Goal: Transaction & Acquisition: Purchase product/service

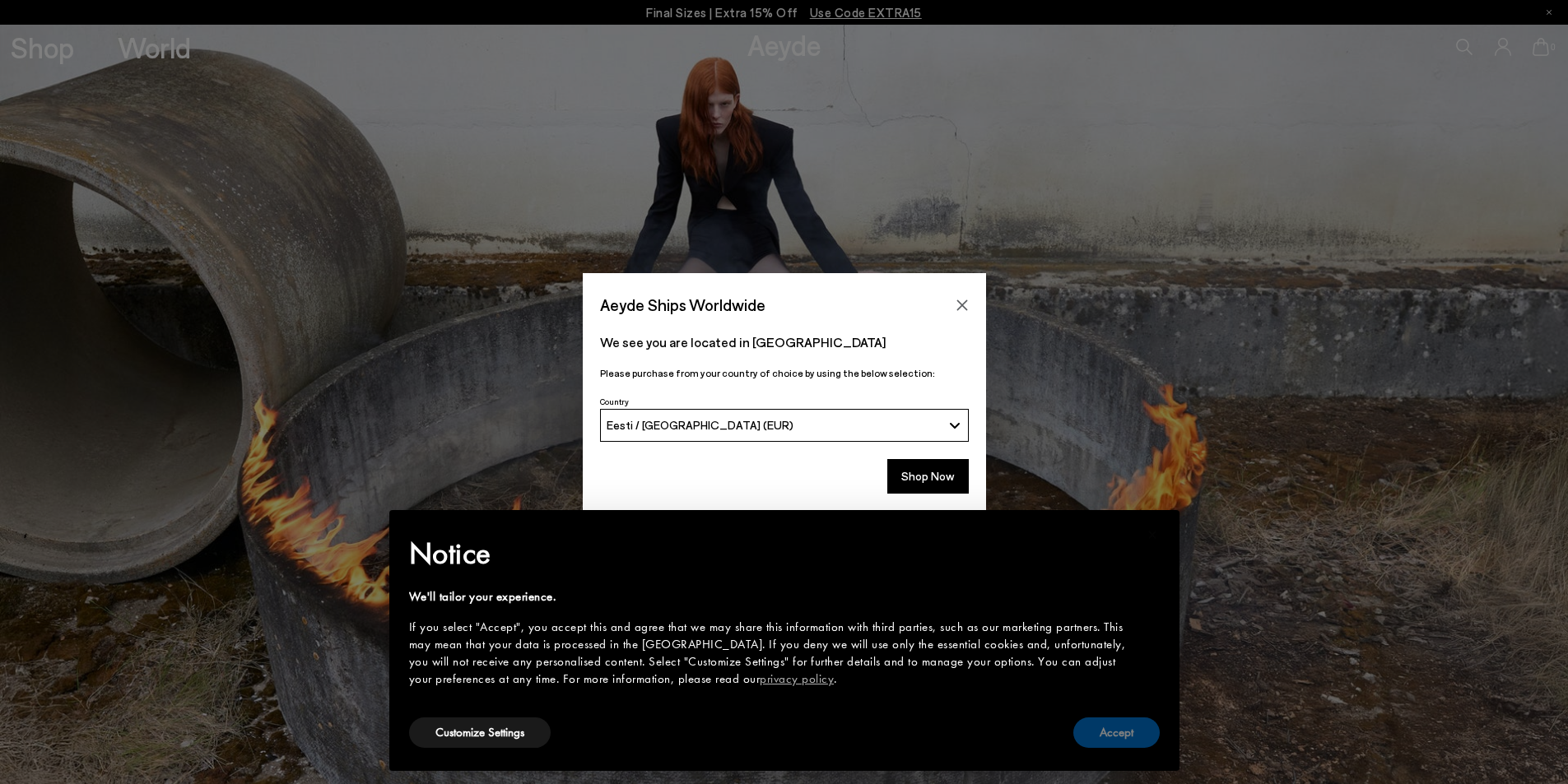
click at [1115, 736] on button "Accept" at bounding box center [1117, 733] width 87 height 30
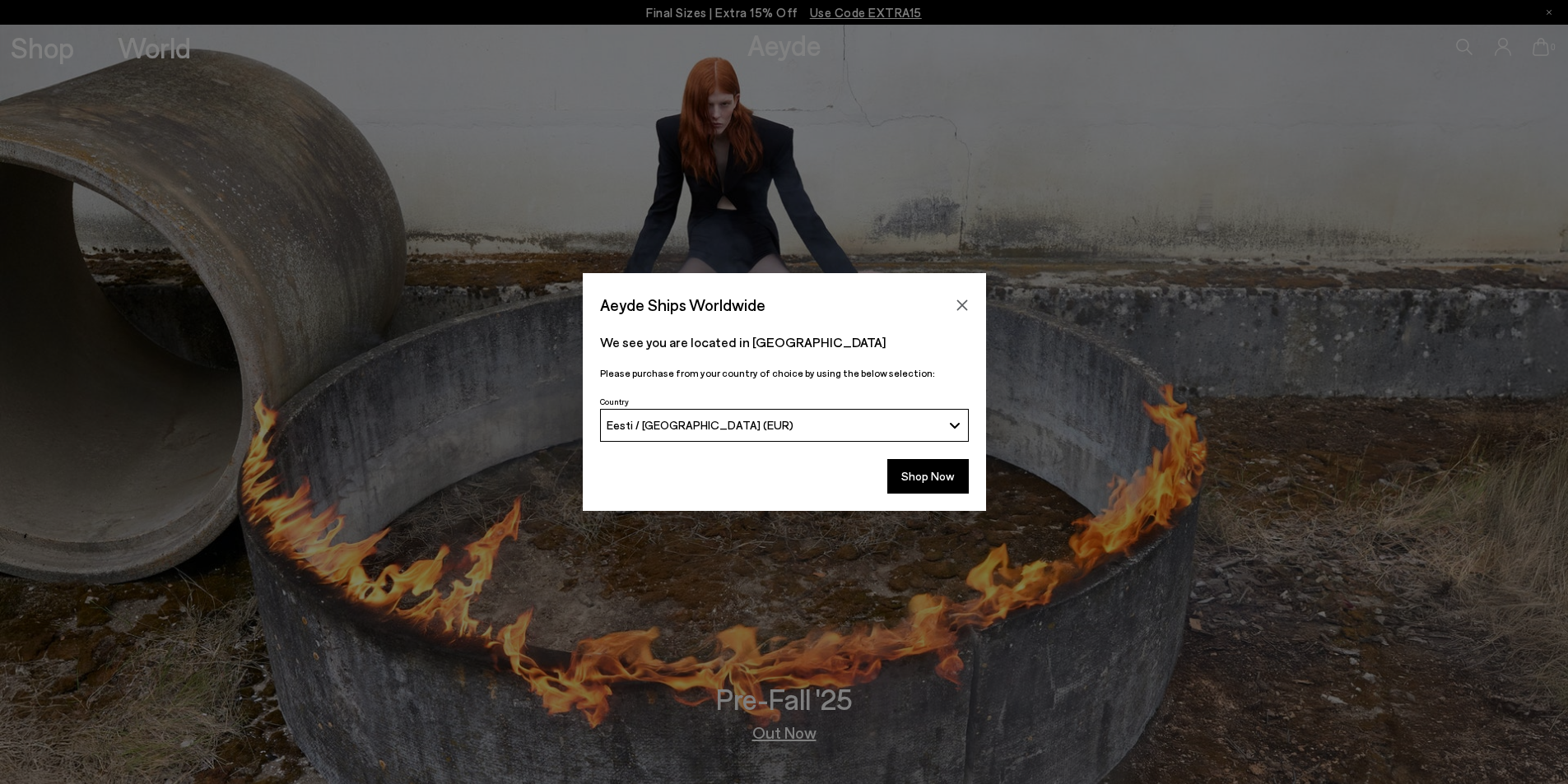
click at [807, 420] on div "Eesti / [GEOGRAPHIC_DATA] (EUR)" at bounding box center [774, 425] width 335 height 14
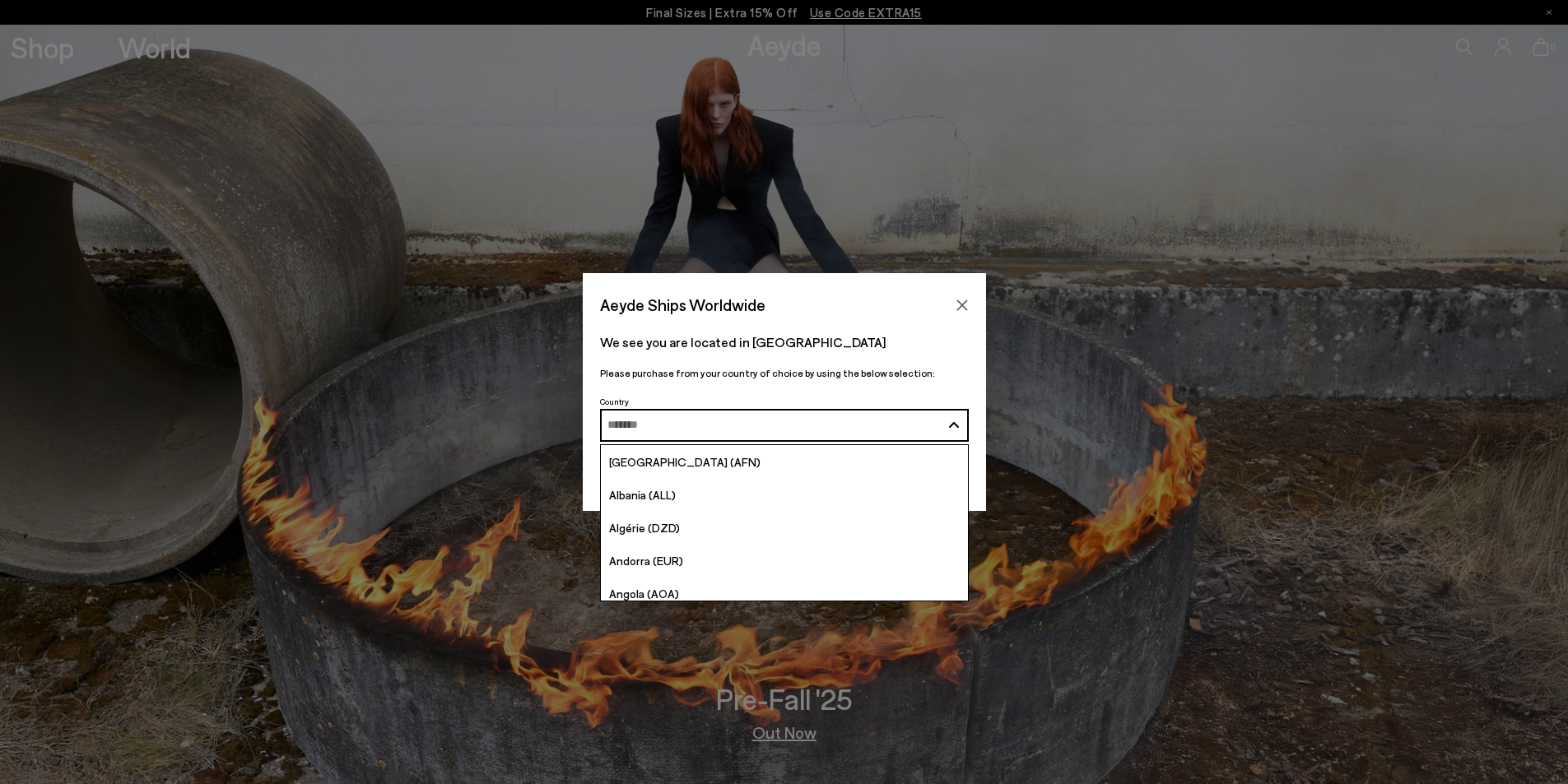
click at [807, 420] on input "Search and Enter" at bounding box center [774, 425] width 333 height 12
click at [807, 420] on div "Eesti / [GEOGRAPHIC_DATA] (EUR)" at bounding box center [774, 425] width 333 height 12
click at [807, 420] on input "Search and Enter" at bounding box center [774, 425] width 333 height 12
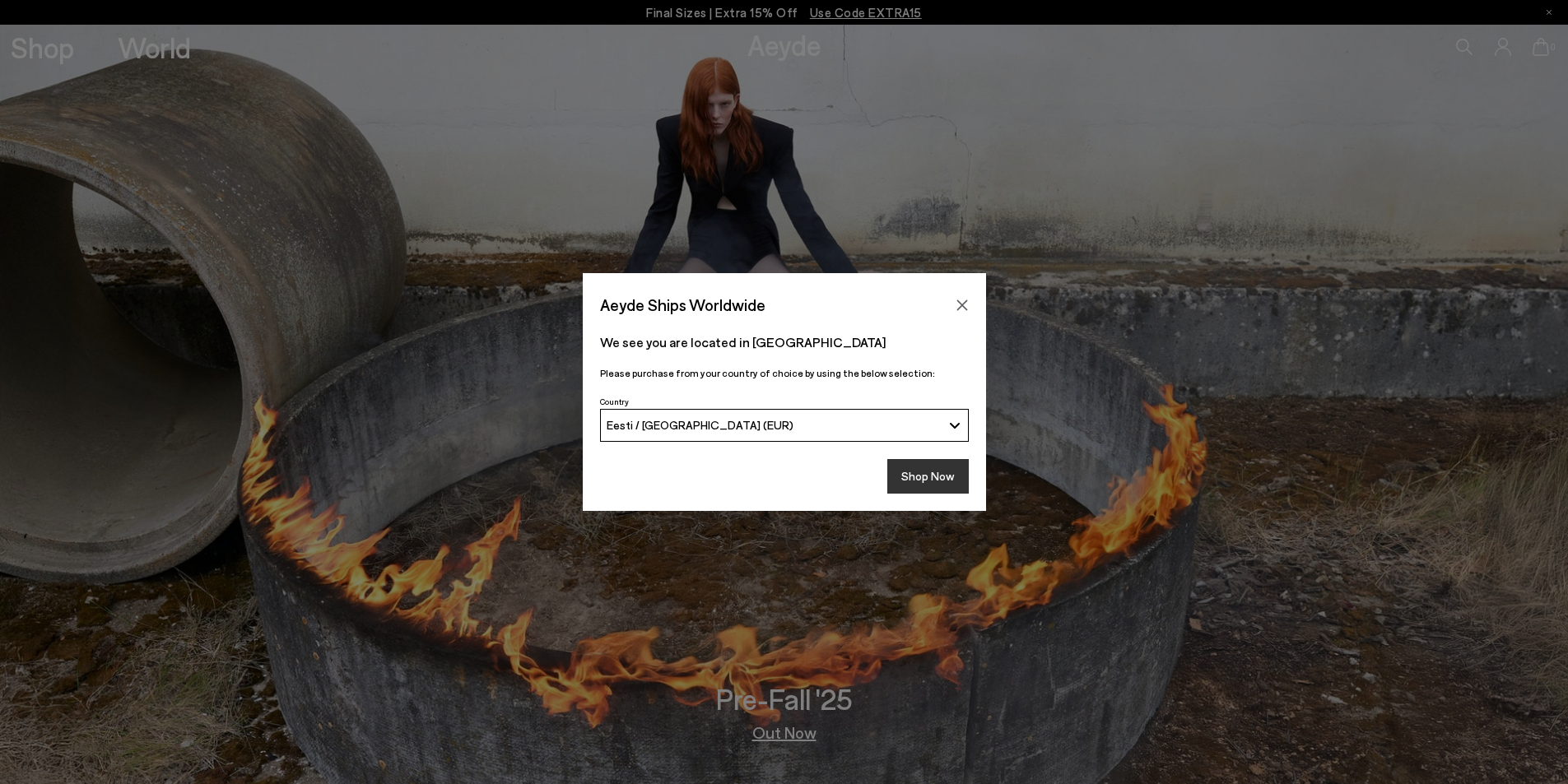
click at [920, 479] on button "Shop Now" at bounding box center [928, 476] width 82 height 35
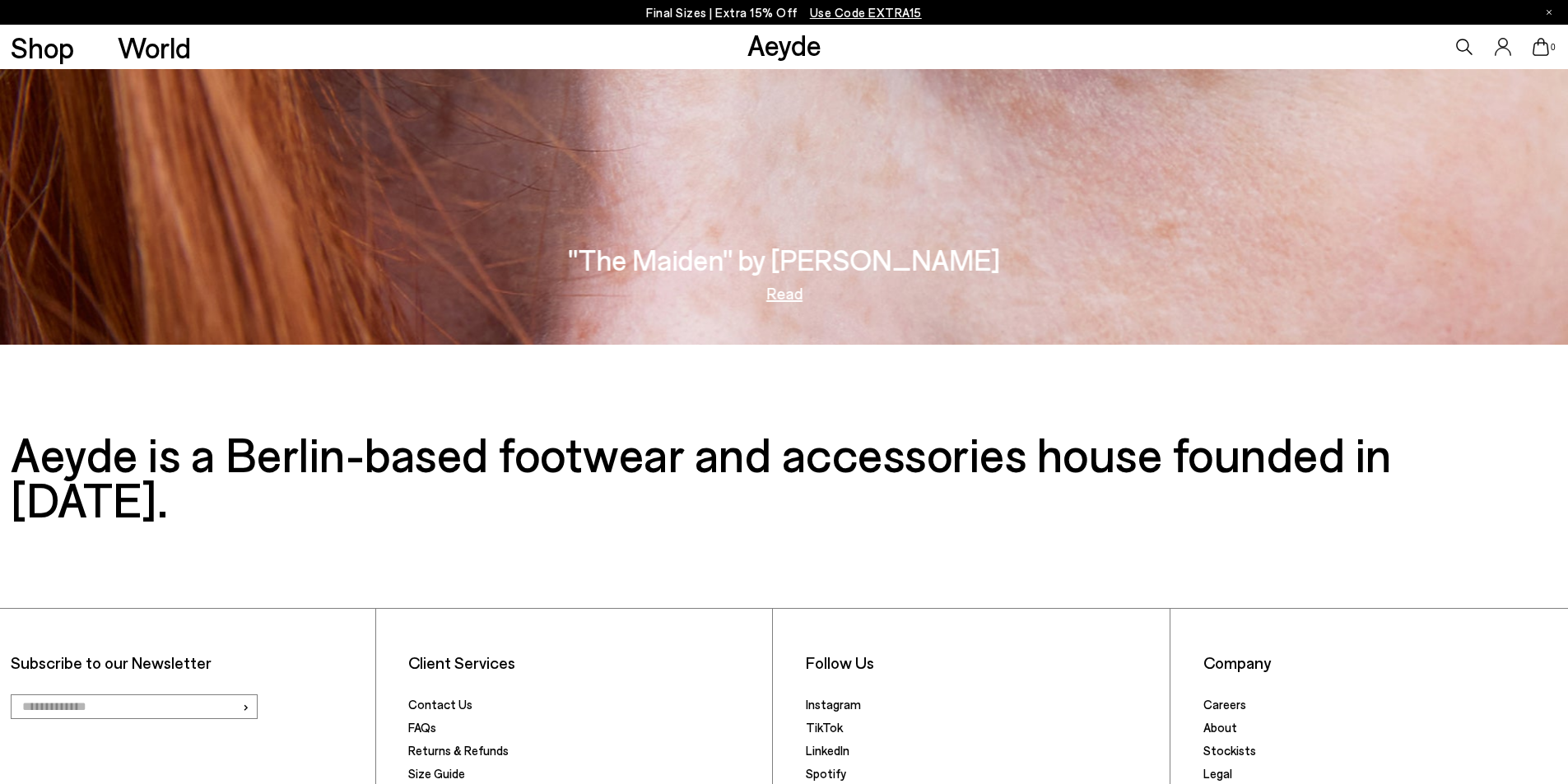
scroll to position [3483, 0]
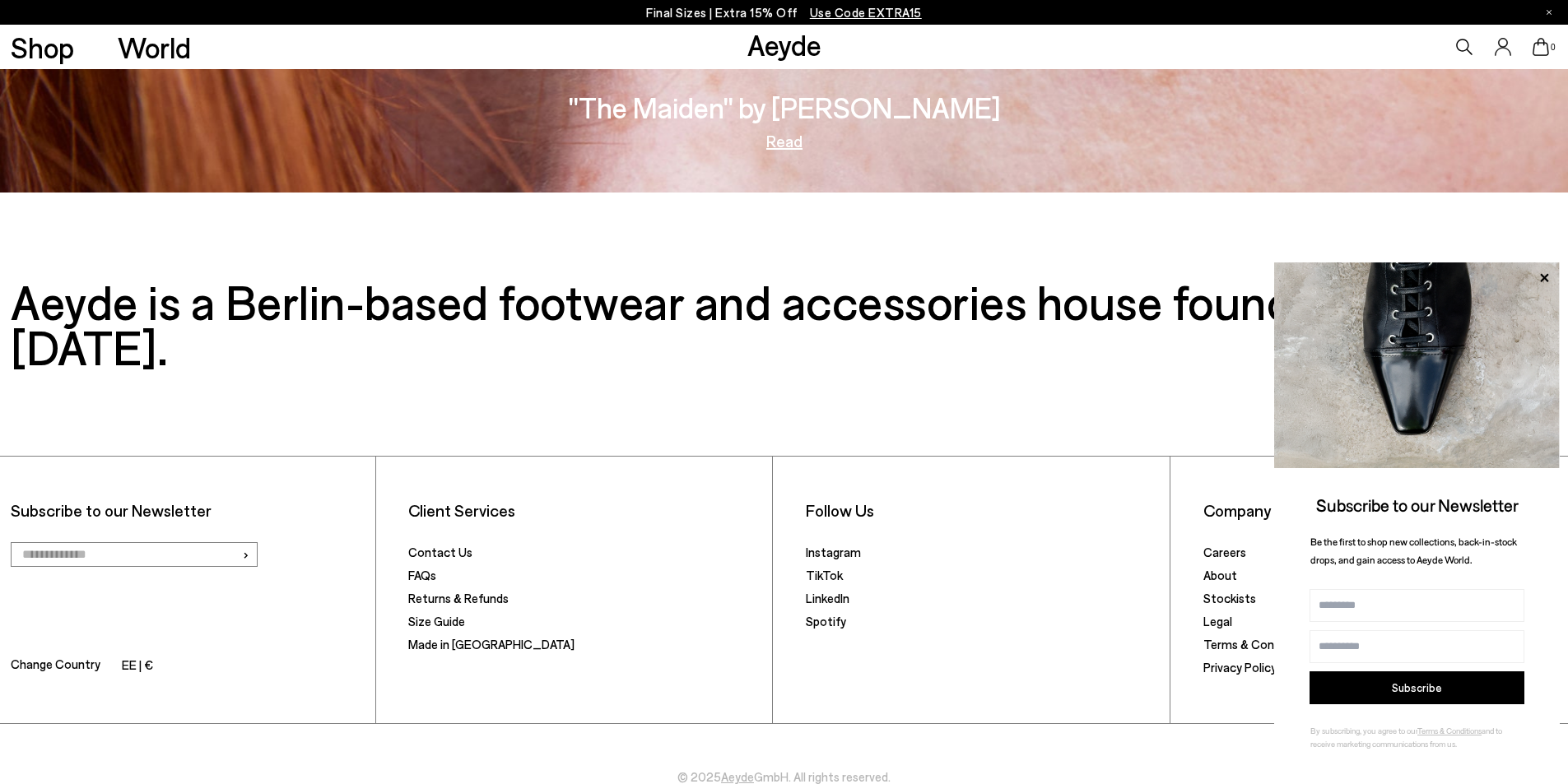
click at [1101, 725] on span "© 2025 Aeyde GmbH. All rights reserved." at bounding box center [784, 755] width 1568 height 62
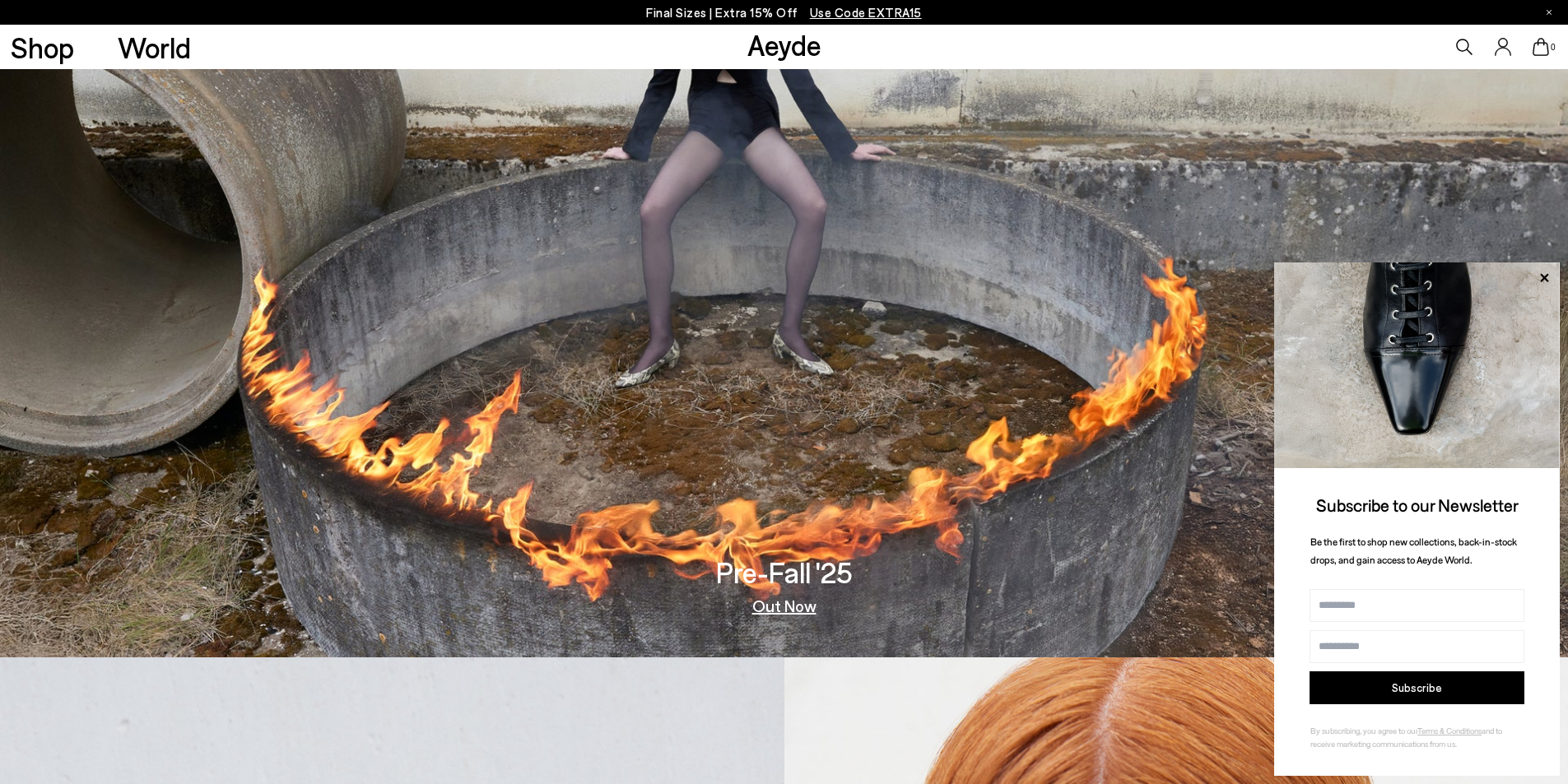
scroll to position [0, 0]
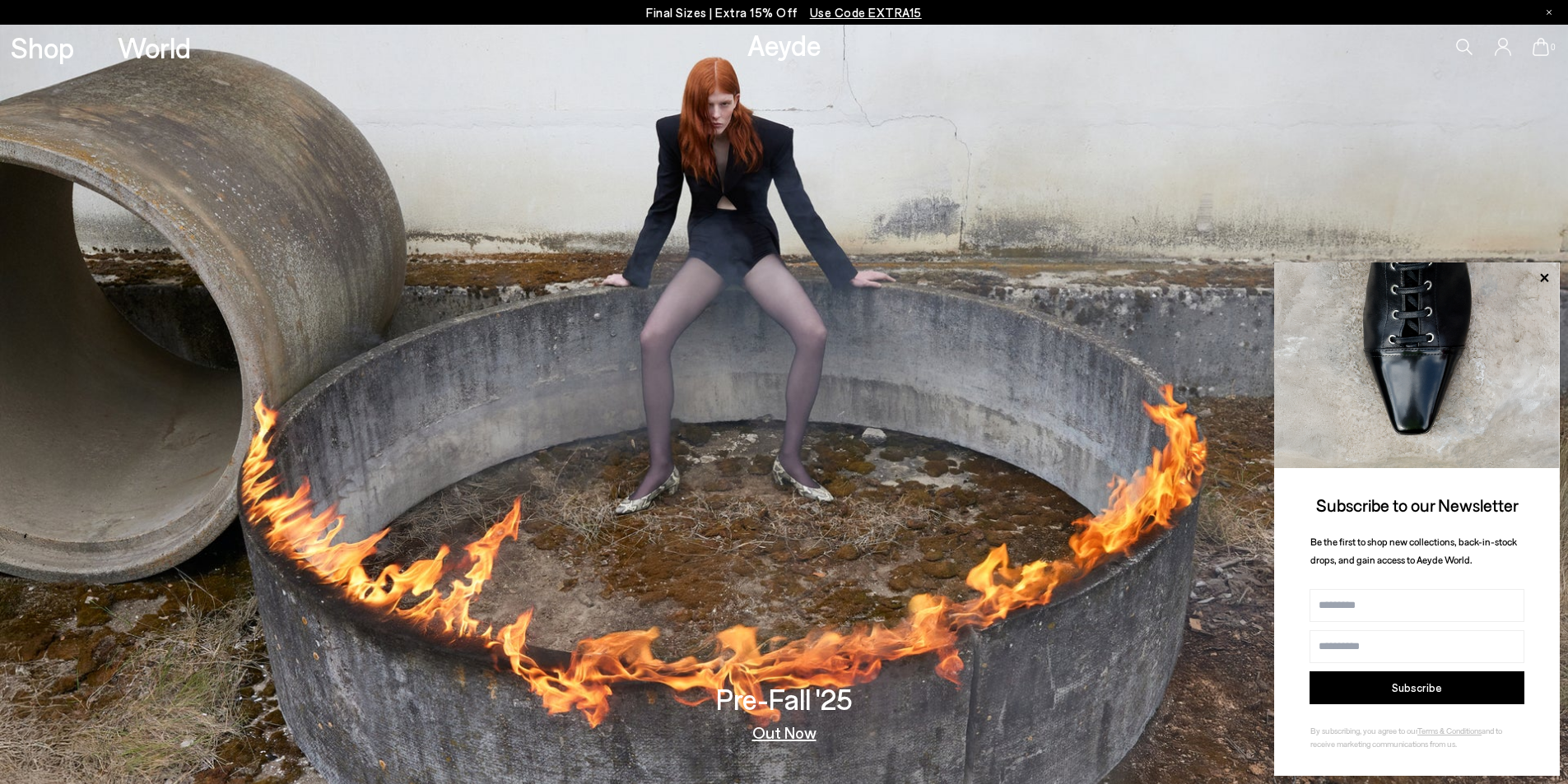
click at [755, 14] on p "Final Sizes | Extra 15% Off Use Code EXTRA15" at bounding box center [784, 12] width 276 height 20
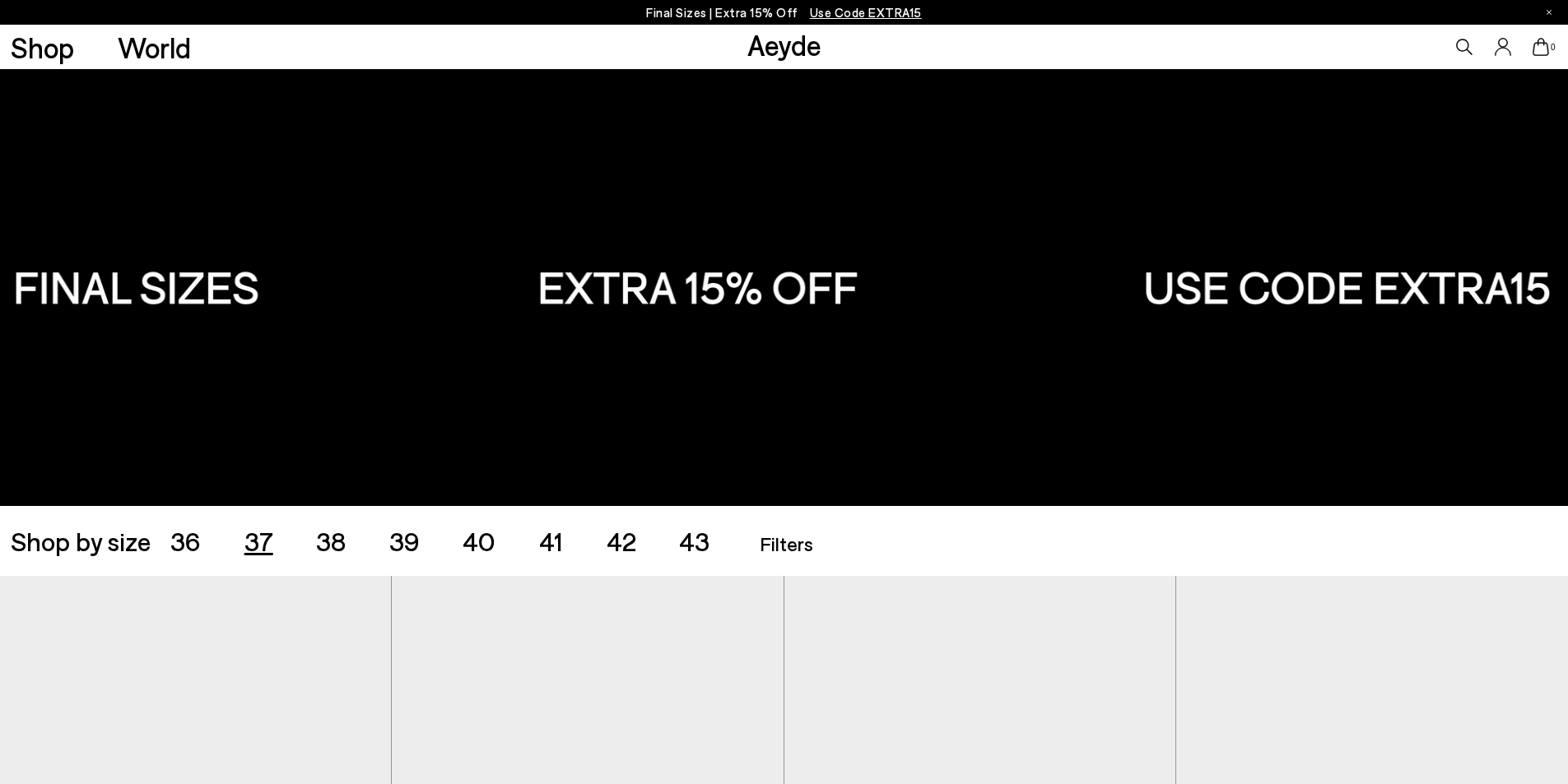
click at [269, 539] on span "37" at bounding box center [259, 539] width 29 height 31
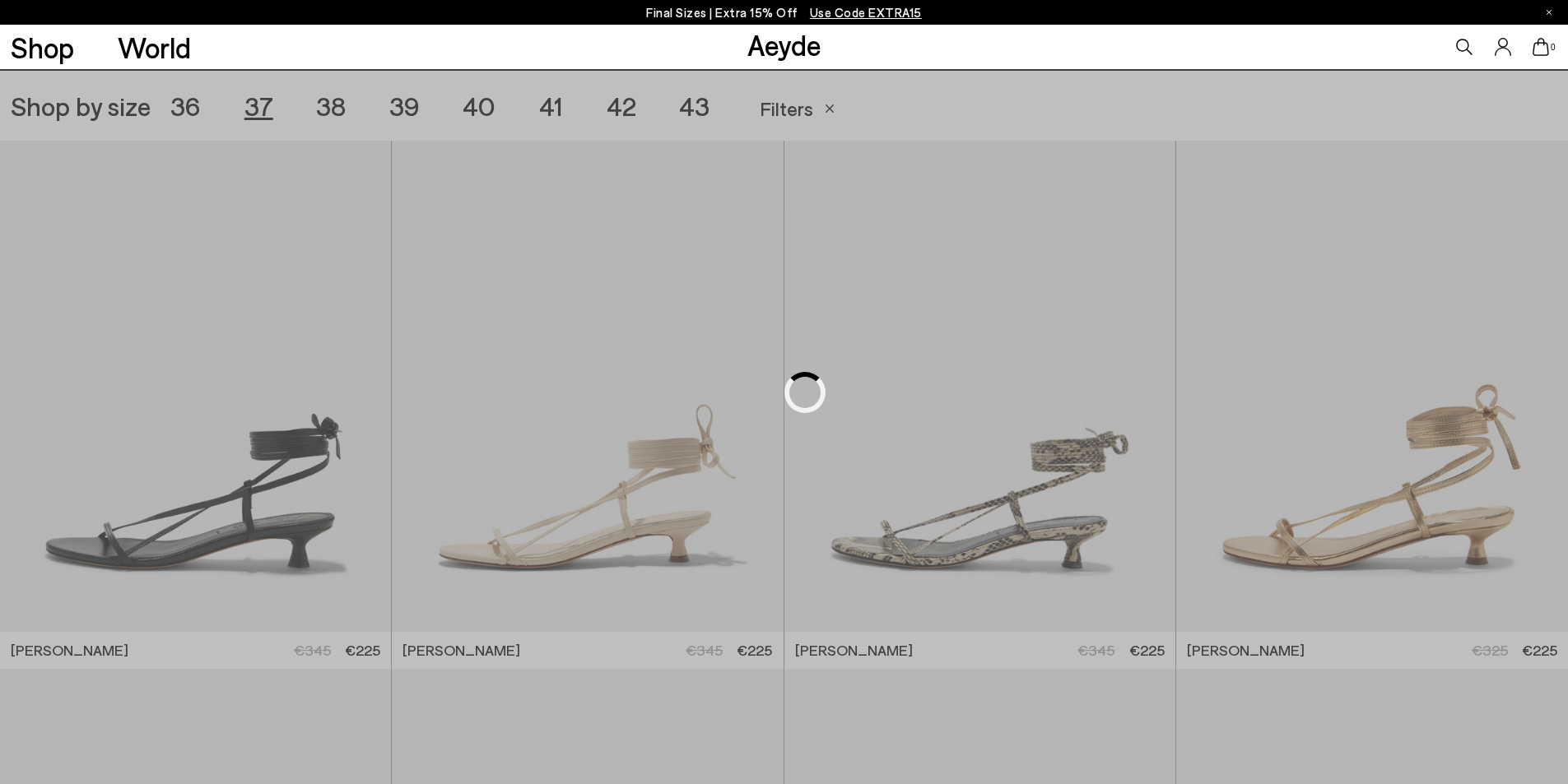
scroll to position [437, 0]
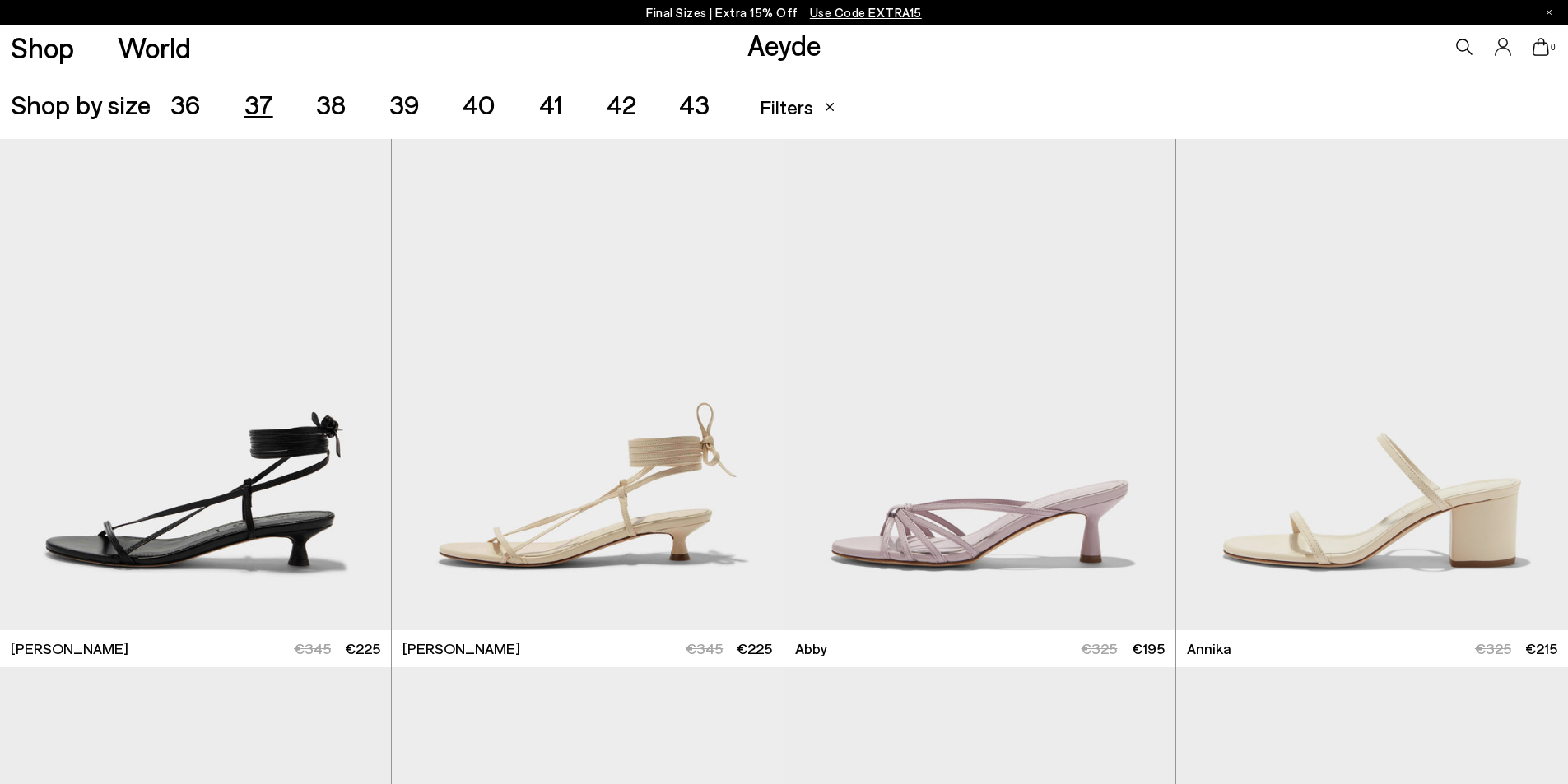
click at [333, 105] on span "38" at bounding box center [331, 103] width 29 height 31
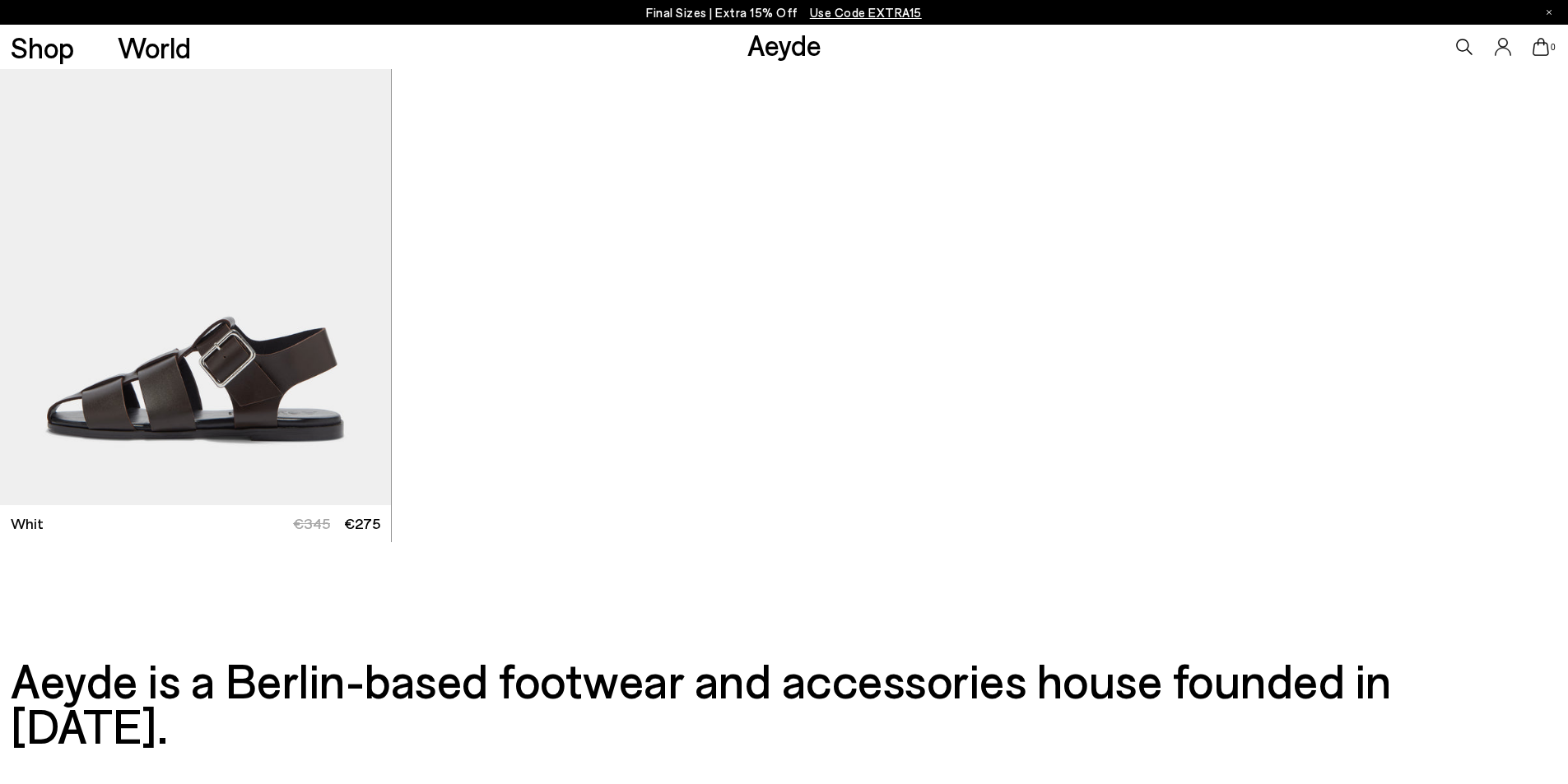
scroll to position [7808, 0]
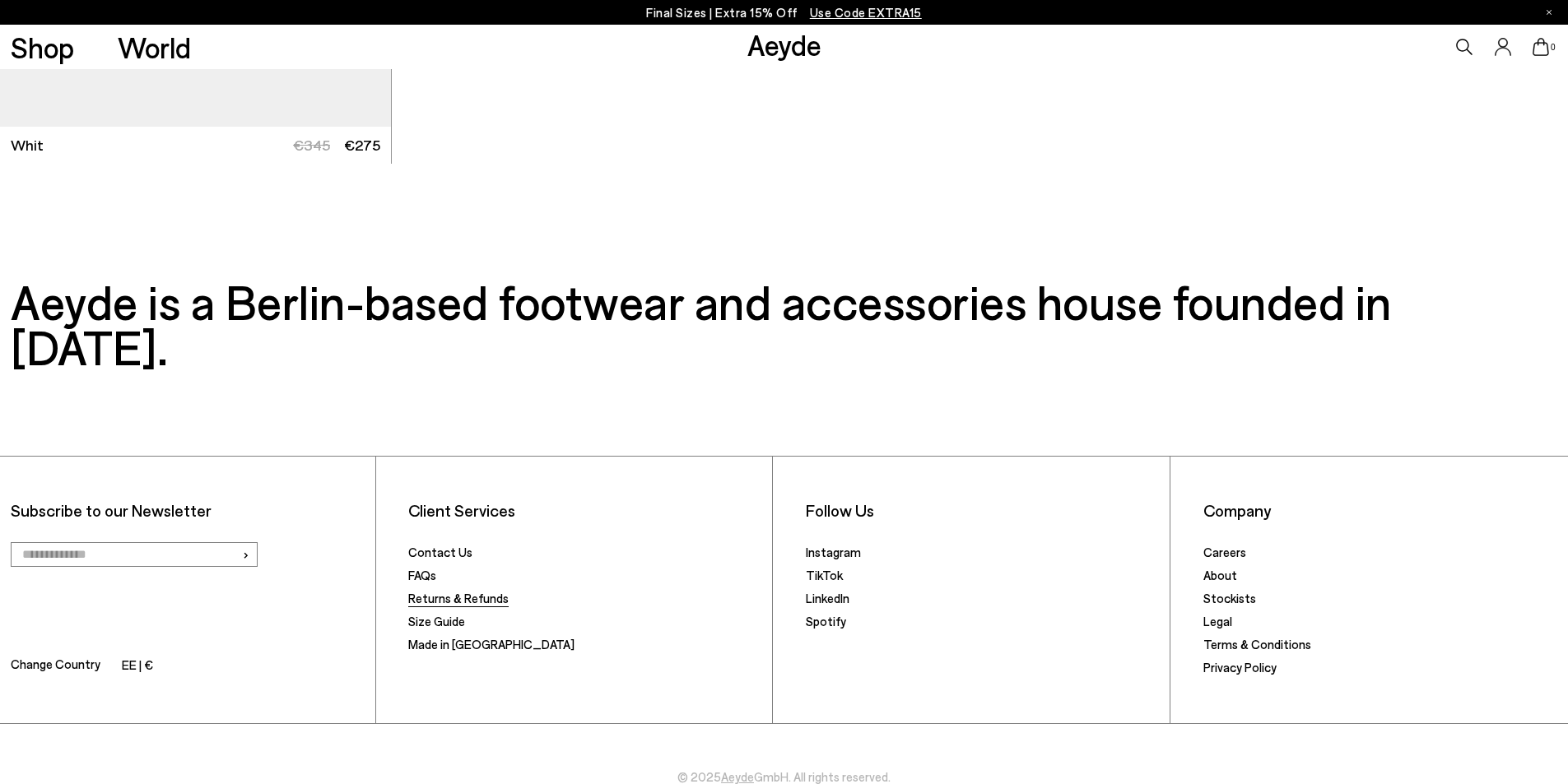
click at [477, 591] on link "Returns & Refunds" at bounding box center [458, 598] width 100 height 15
click at [848, 545] on link "Instagram" at bounding box center [833, 552] width 55 height 15
